Goal: Information Seeking & Learning: Learn about a topic

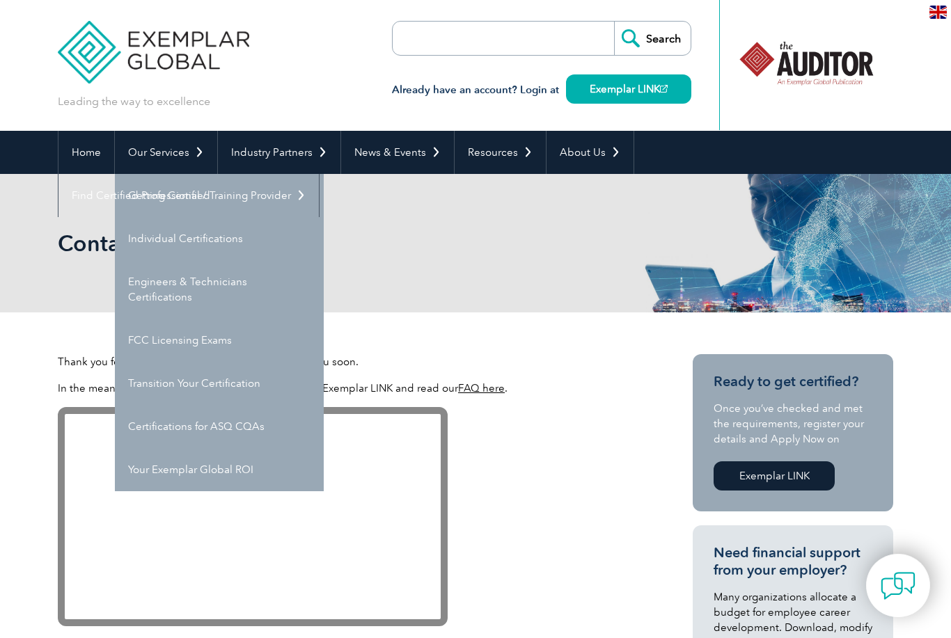
click at [148, 342] on link "FCC Licensing Exams" at bounding box center [219, 340] width 209 height 43
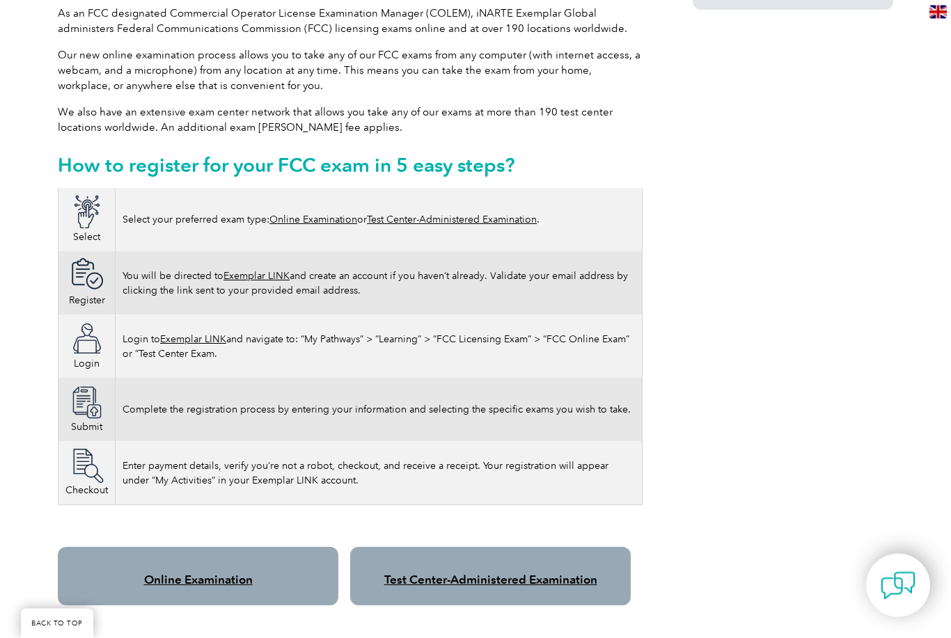
scroll to position [706, 0]
click at [394, 214] on link "Test Center-Administered Examination" at bounding box center [452, 220] width 170 height 12
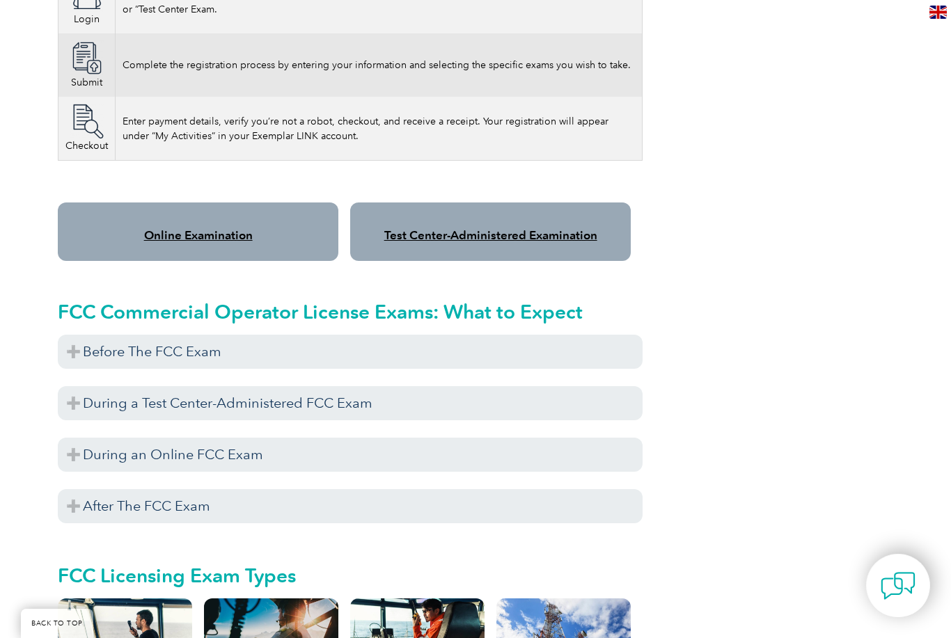
scroll to position [1098, 0]
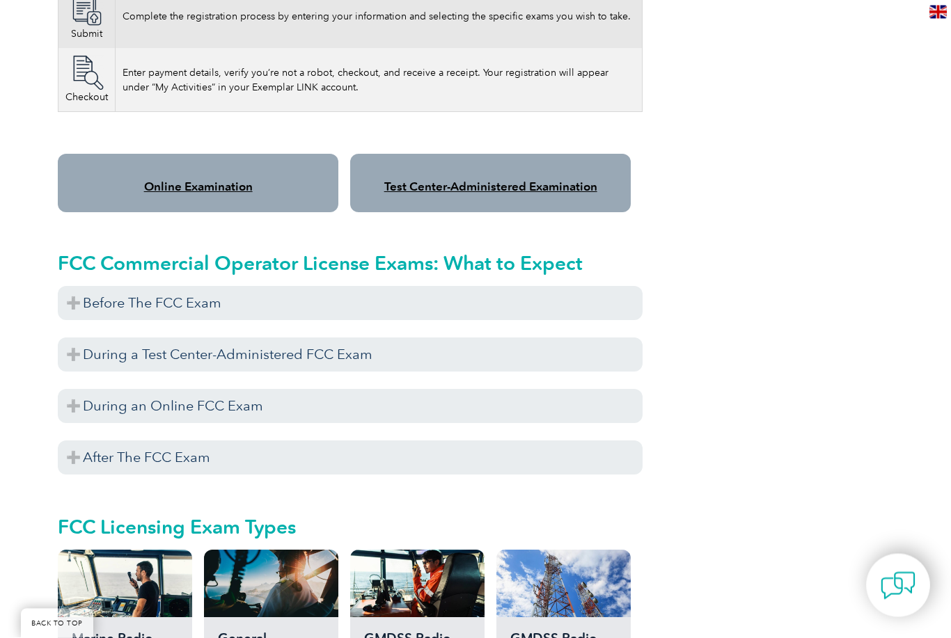
click at [75, 341] on h3 "During a Test Center-Administered FCC Exam" at bounding box center [350, 355] width 585 height 34
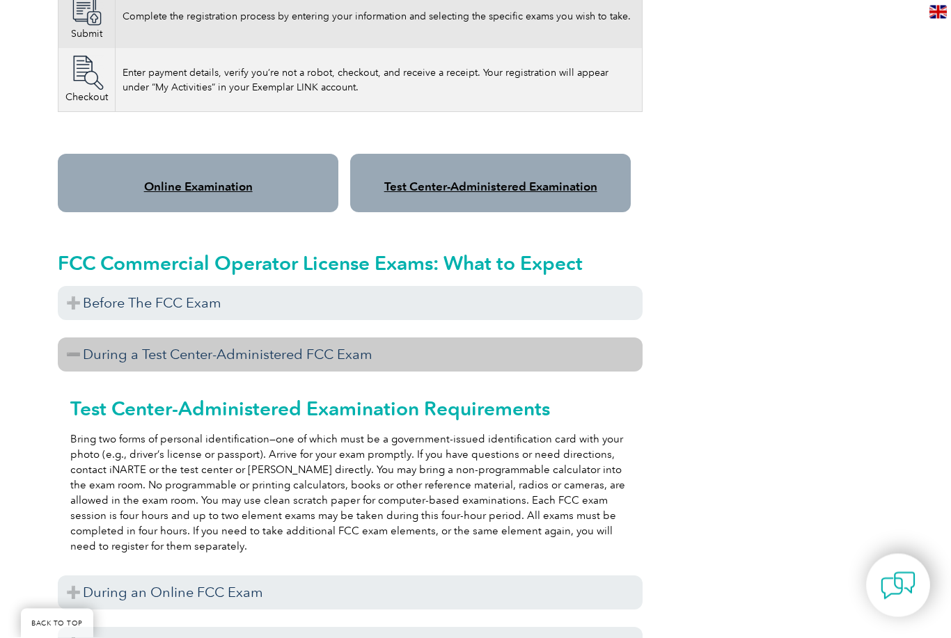
scroll to position [1099, 0]
click at [79, 291] on h3 "Before The FCC Exam" at bounding box center [350, 303] width 585 height 34
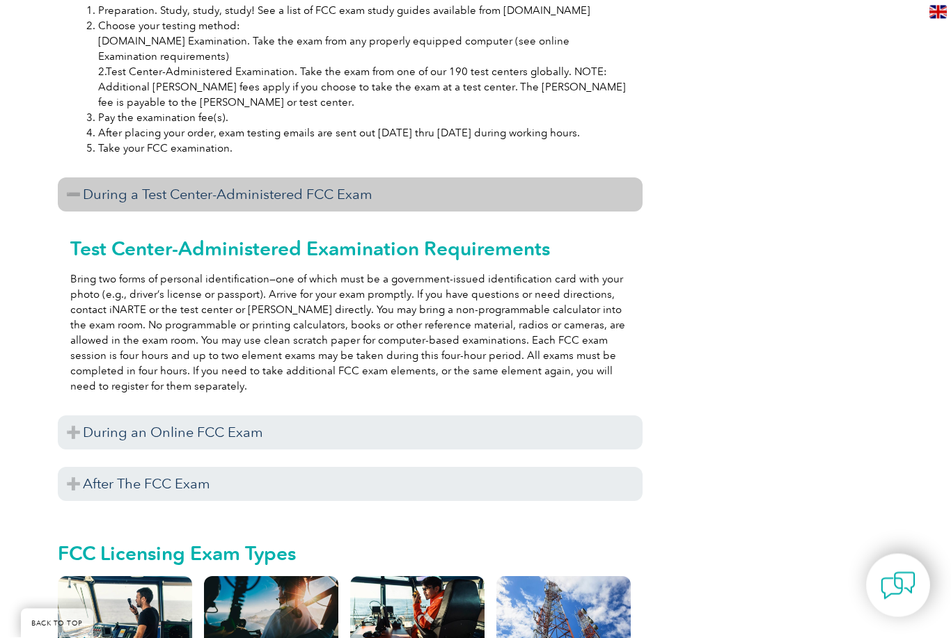
scroll to position [1424, 0]
click at [77, 416] on h3 "During an Online FCC Exam" at bounding box center [350, 433] width 585 height 34
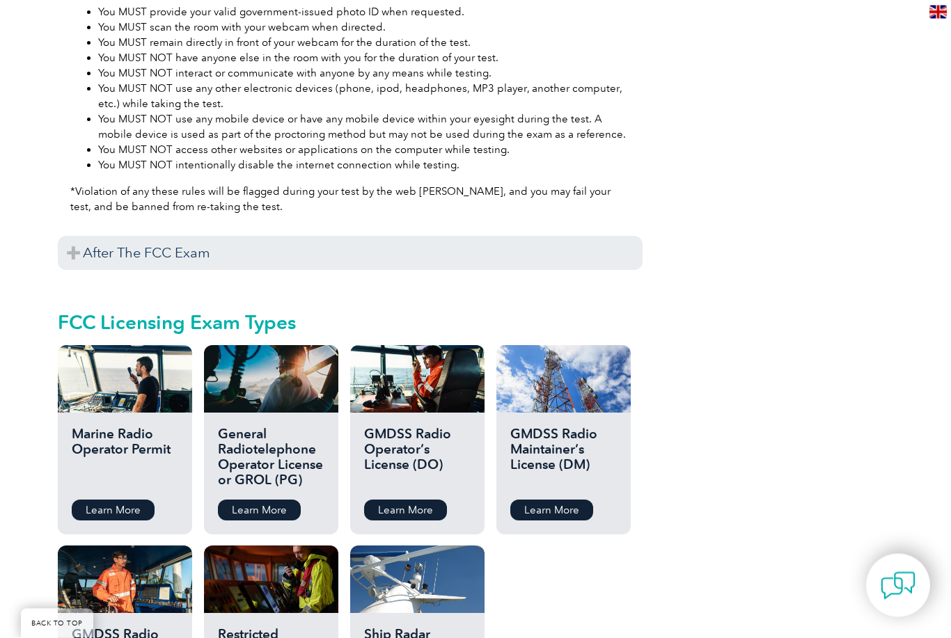
scroll to position [2193, 0]
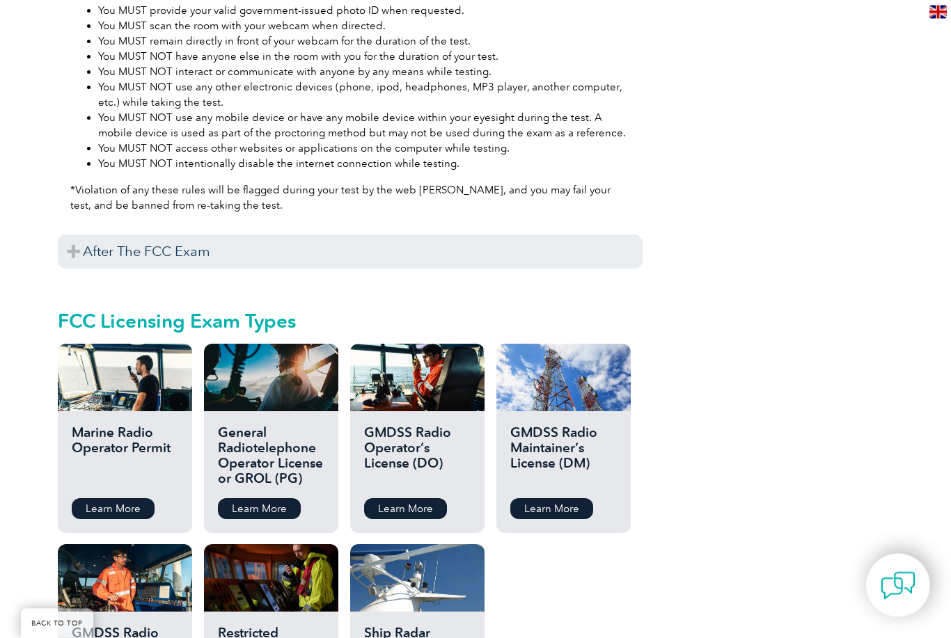
click at [77, 235] on h3 "After The FCC Exam" at bounding box center [350, 252] width 585 height 34
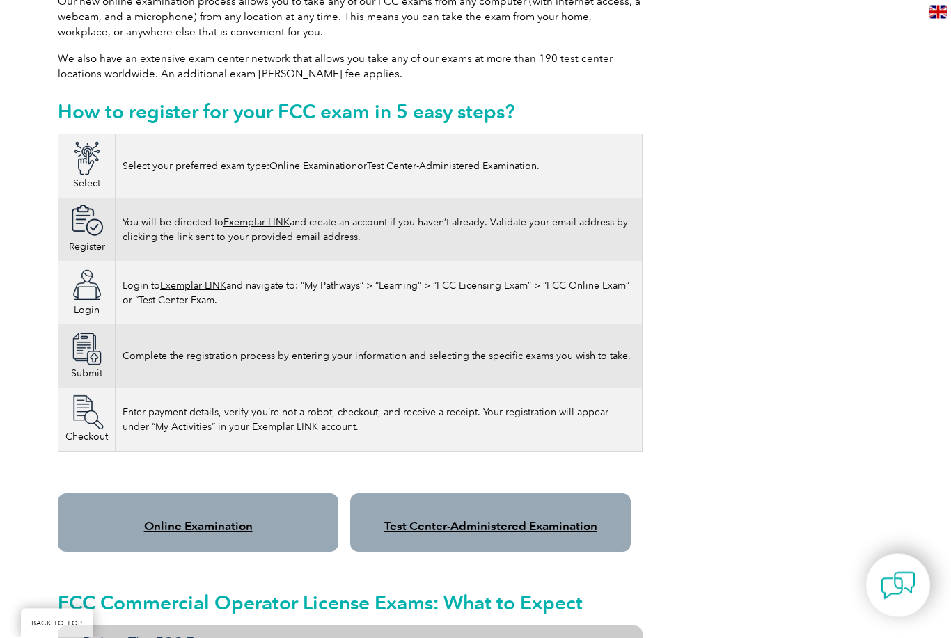
scroll to position [0, 0]
